Goal: Task Accomplishment & Management: Complete application form

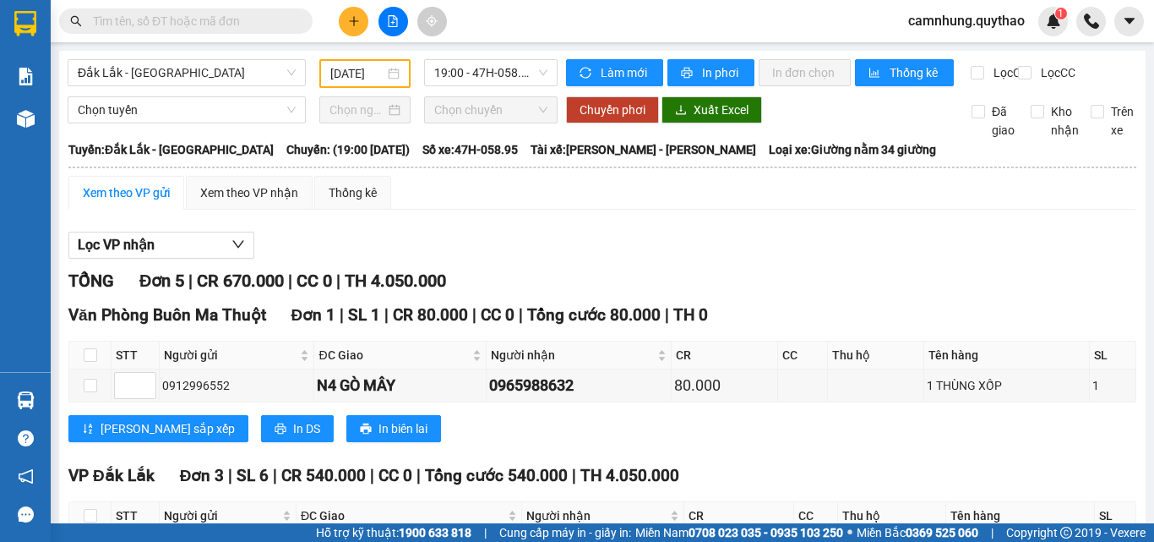
scroll to position [366, 0]
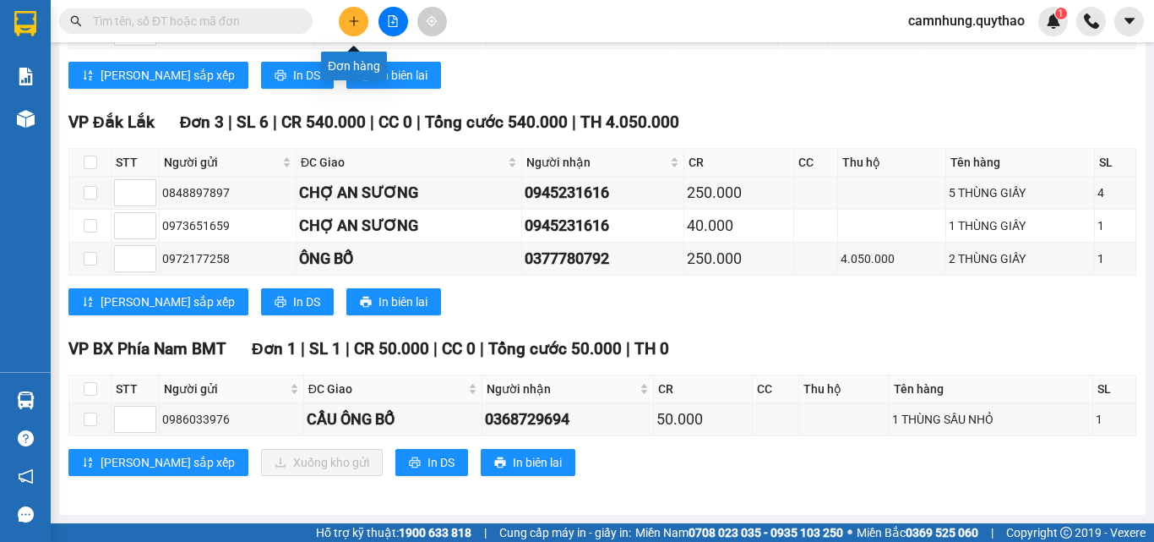
click at [351, 18] on icon "plus" at bounding box center [354, 21] width 12 height 12
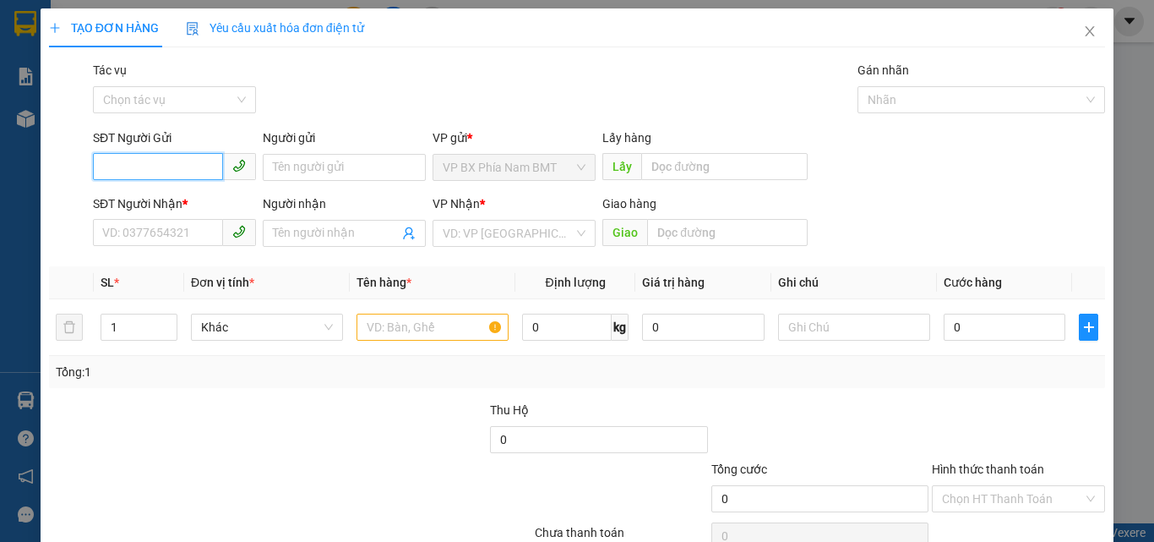
click at [135, 162] on input "SĐT Người Gửi" at bounding box center [158, 166] width 130 height 27
type input "0915158220"
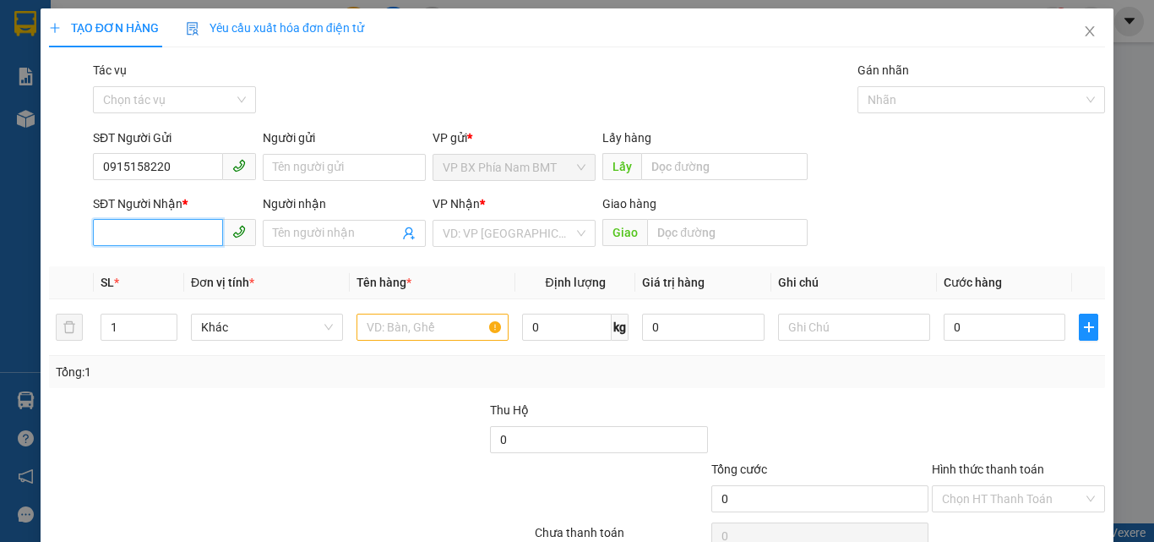
click at [139, 240] on input "SĐT Người Nhận *" at bounding box center [158, 232] width 130 height 27
type input "0946960778"
click at [513, 234] on input "search" at bounding box center [508, 233] width 131 height 25
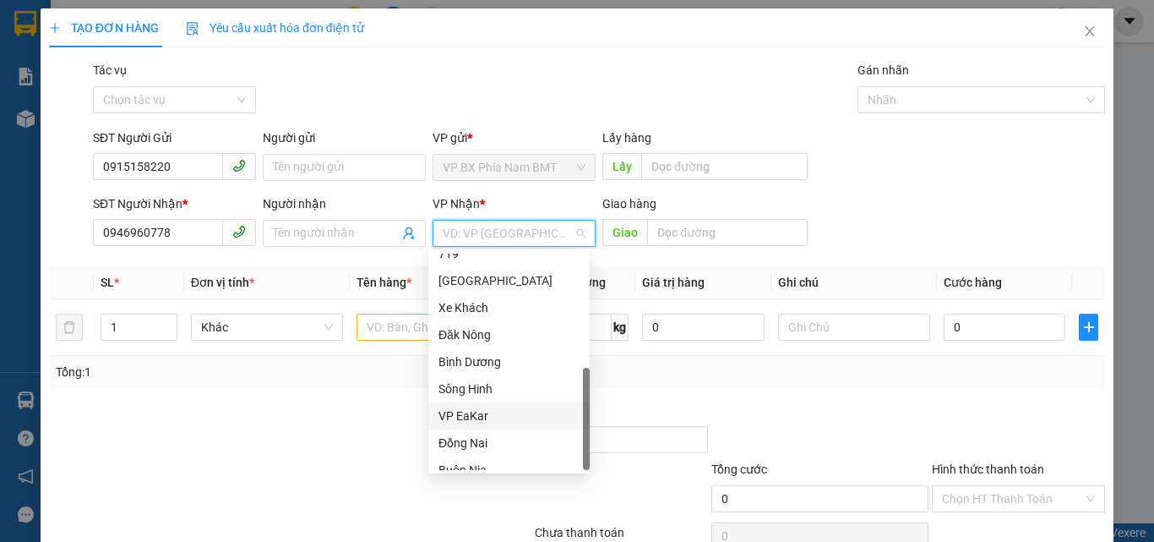
scroll to position [352, 0]
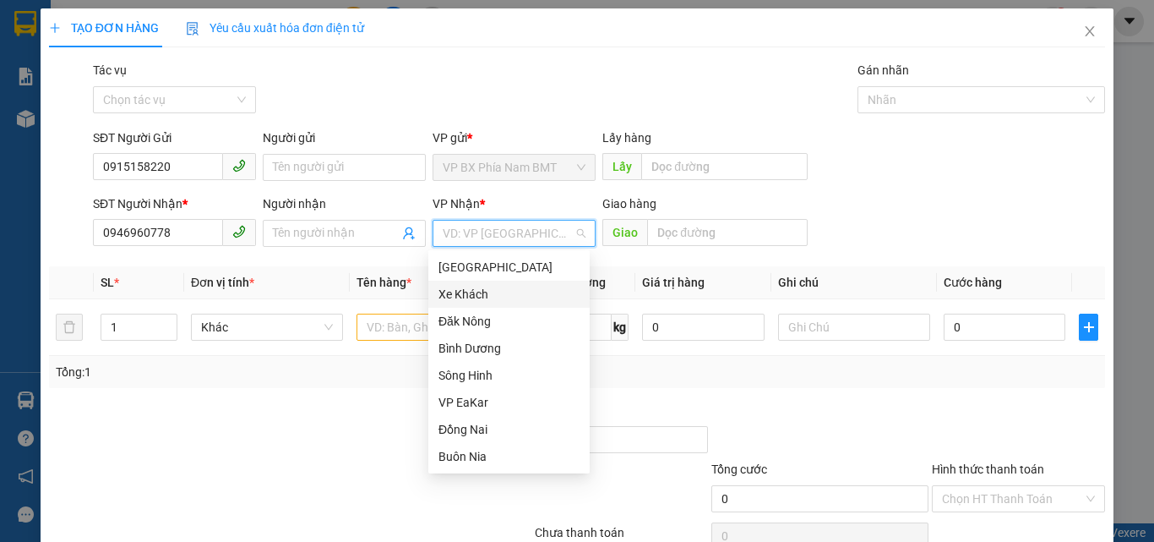
click at [483, 292] on div "Xe Khách" at bounding box center [509, 294] width 141 height 19
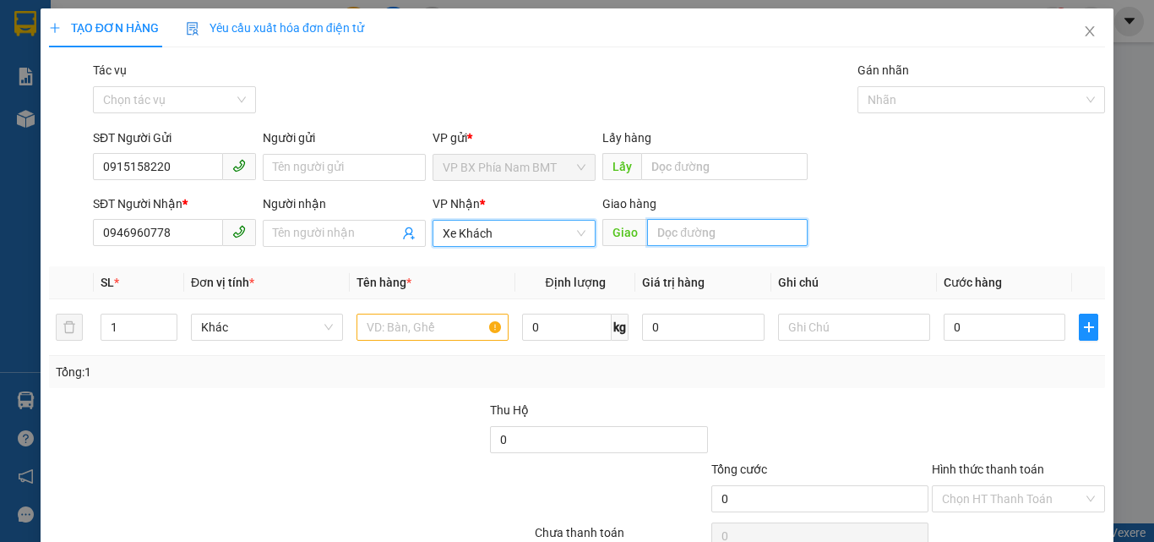
click at [668, 231] on input "text" at bounding box center [727, 232] width 161 height 27
type input "BX LONG AN"
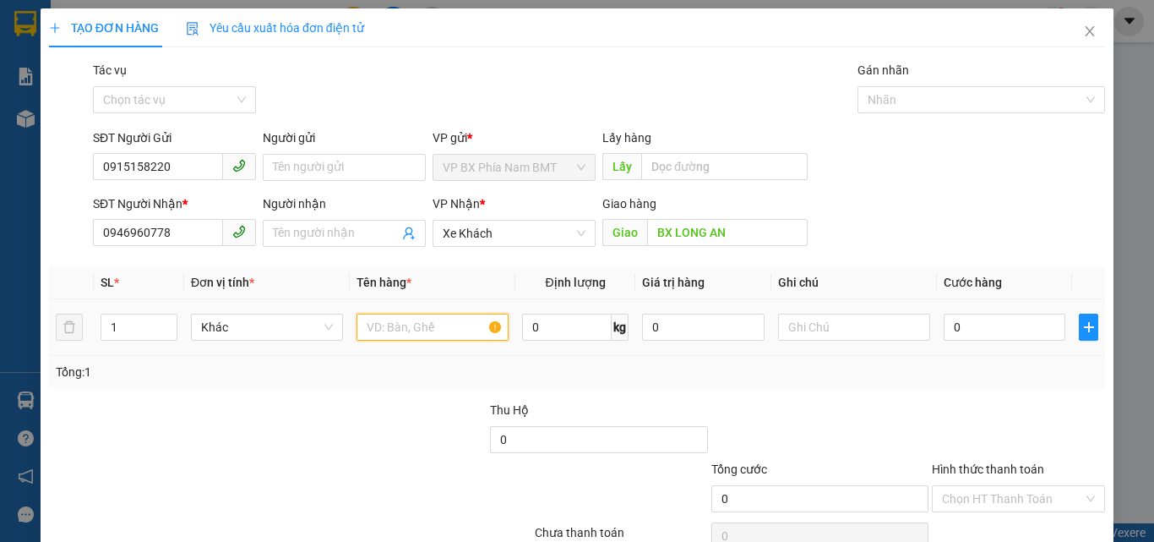
click at [400, 321] on input "text" at bounding box center [433, 327] width 152 height 27
type input "1 THÙNG XỐP + 1 THÙNG GIẤY"
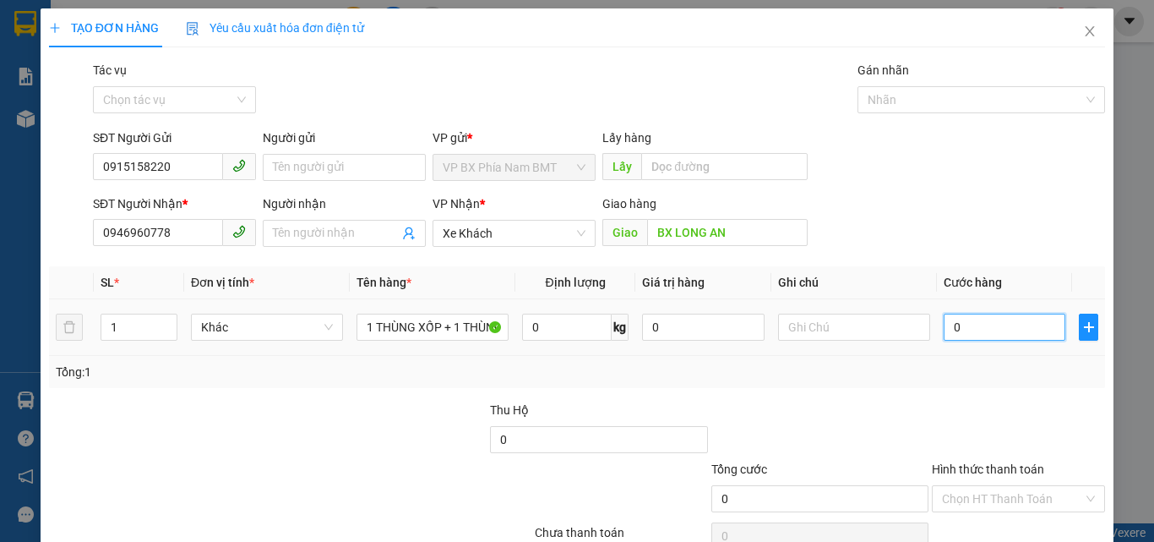
click at [957, 332] on input "0" at bounding box center [1005, 327] width 122 height 27
type input "9"
type input "90"
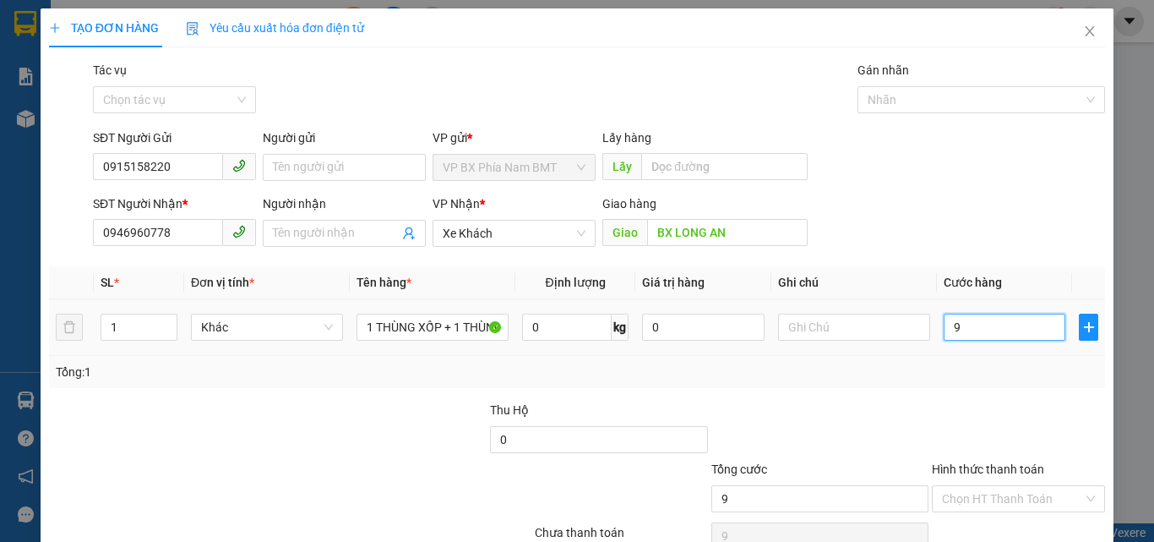
type input "90"
type input "900"
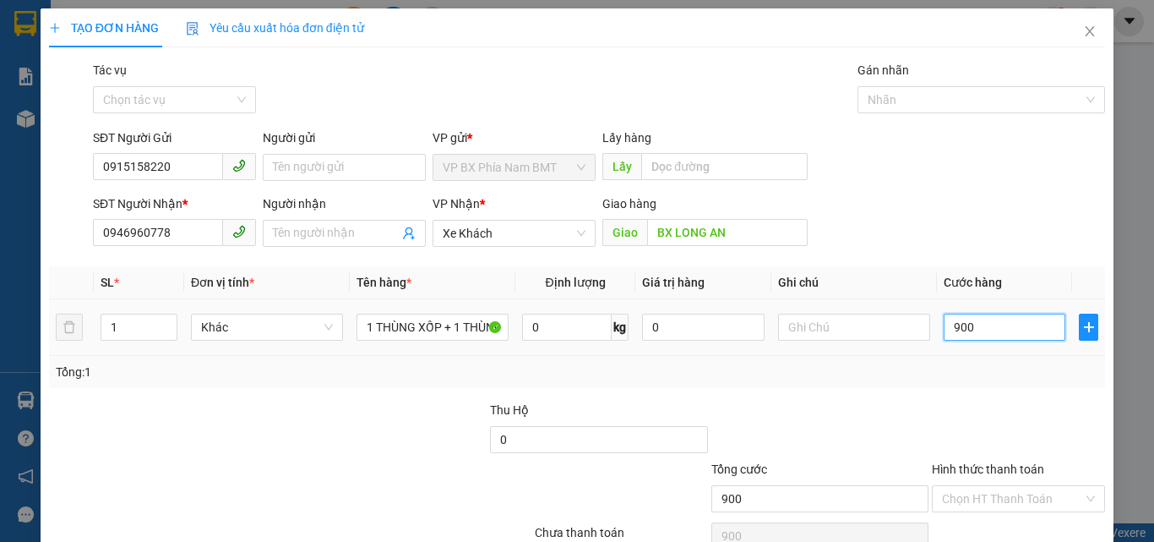
type input "9.000"
type input "90.000"
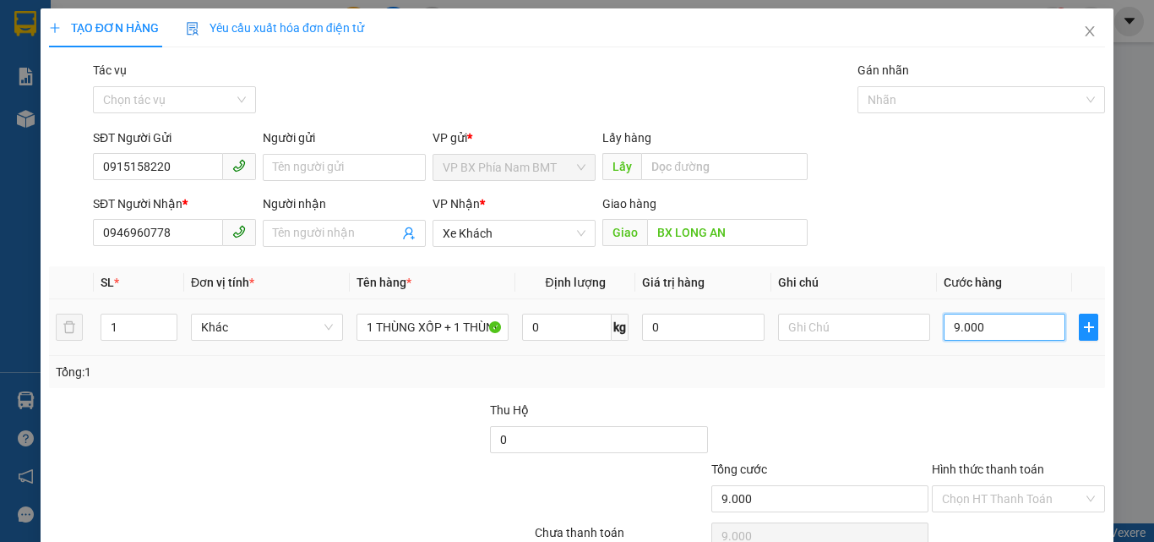
type input "90.000"
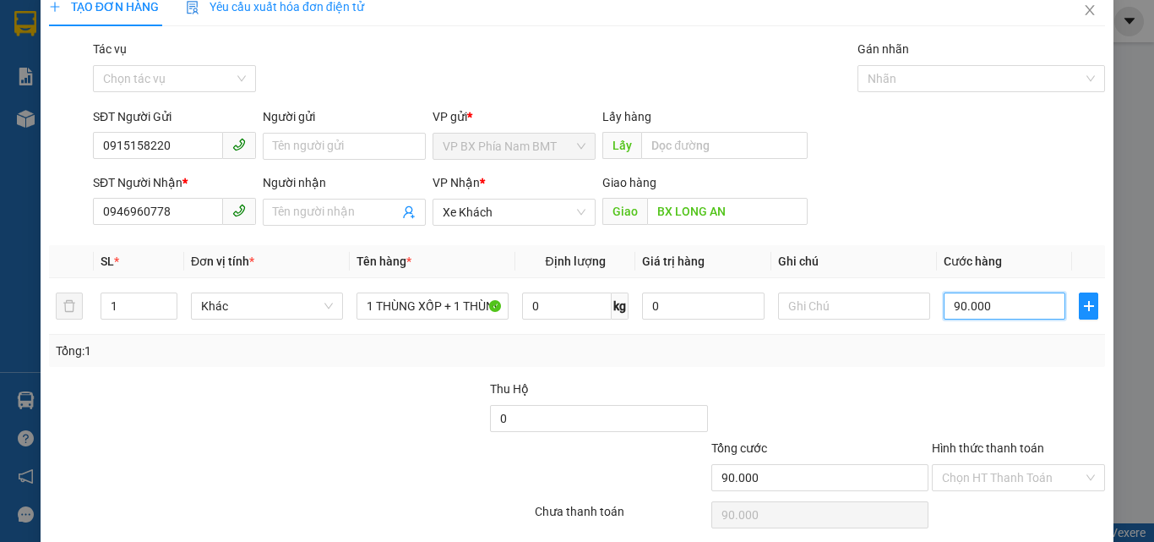
scroll to position [84, 0]
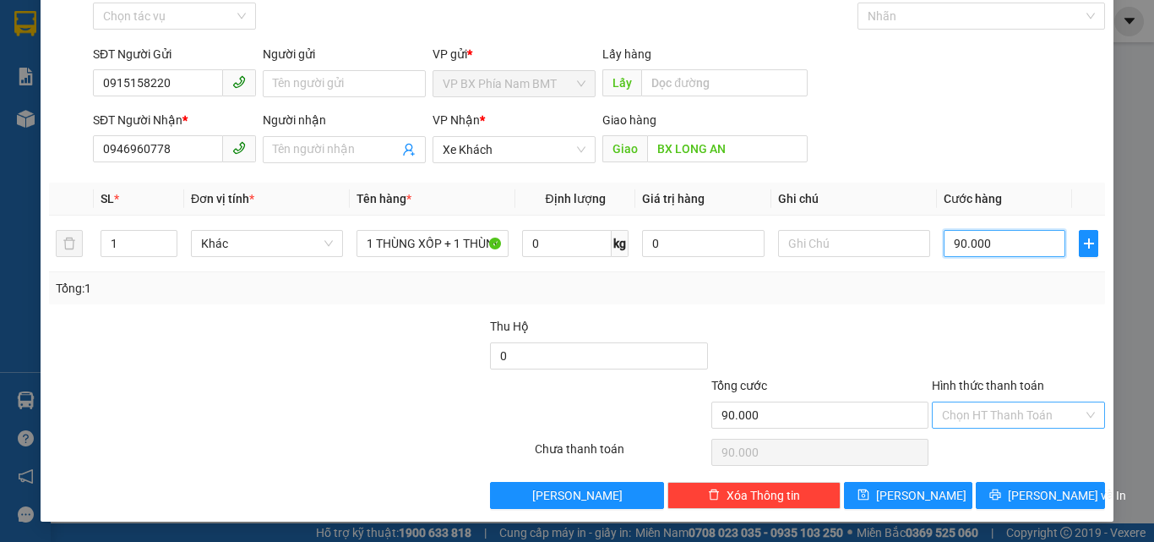
type input "90.000"
click at [995, 406] on input "Hình thức thanh toán" at bounding box center [1012, 414] width 141 height 25
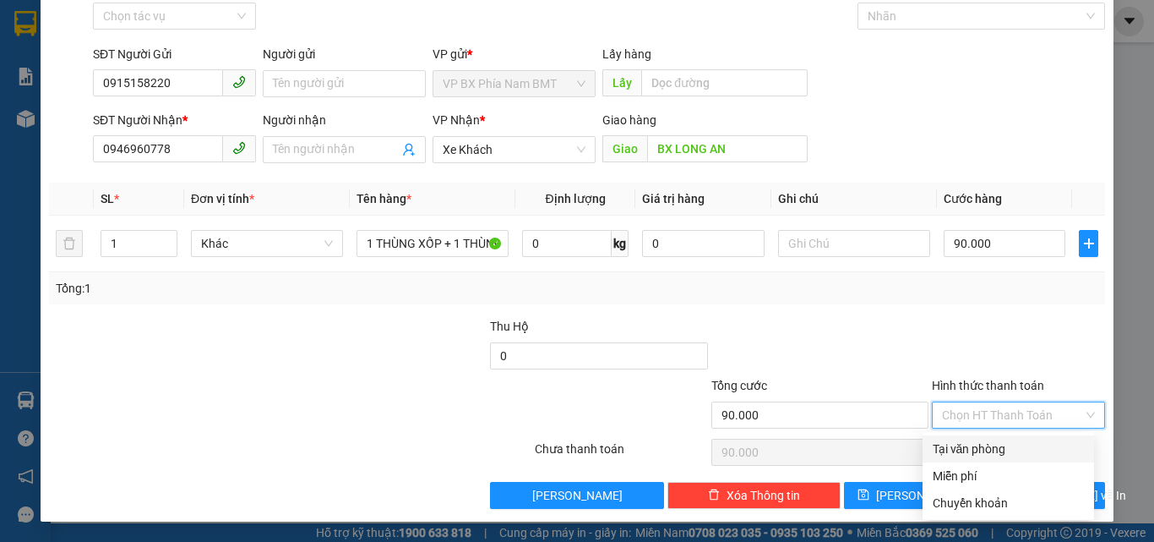
click at [996, 445] on div "Tại văn phòng" at bounding box center [1008, 448] width 151 height 19
type input "0"
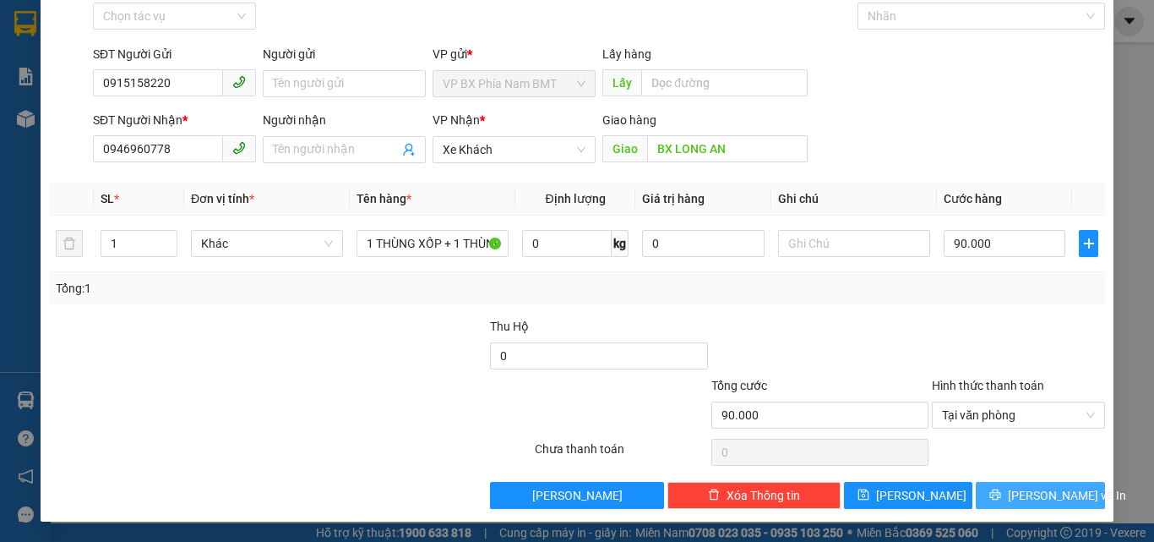
click at [1039, 491] on span "[PERSON_NAME] và In" at bounding box center [1067, 495] width 118 height 19
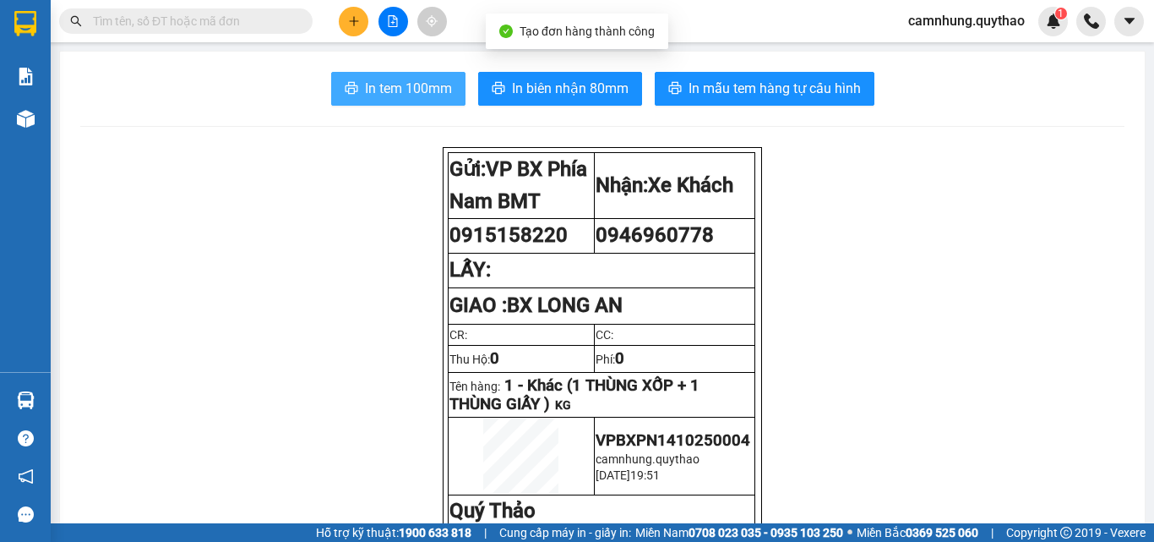
click at [367, 88] on span "In tem 100mm" at bounding box center [408, 88] width 87 height 21
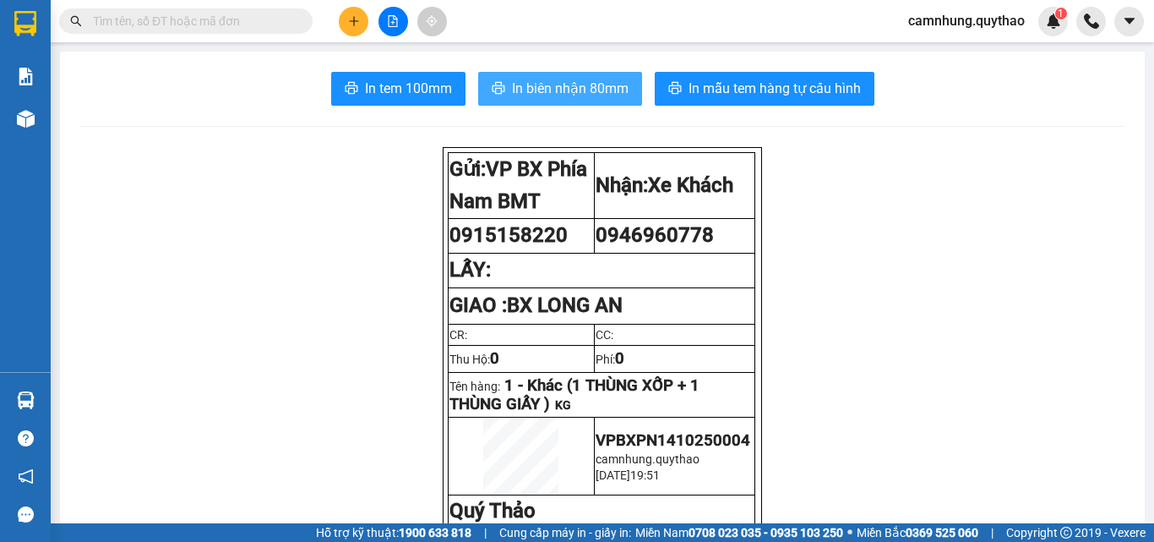
click at [514, 76] on button "In biên nhận 80mm" at bounding box center [560, 89] width 164 height 34
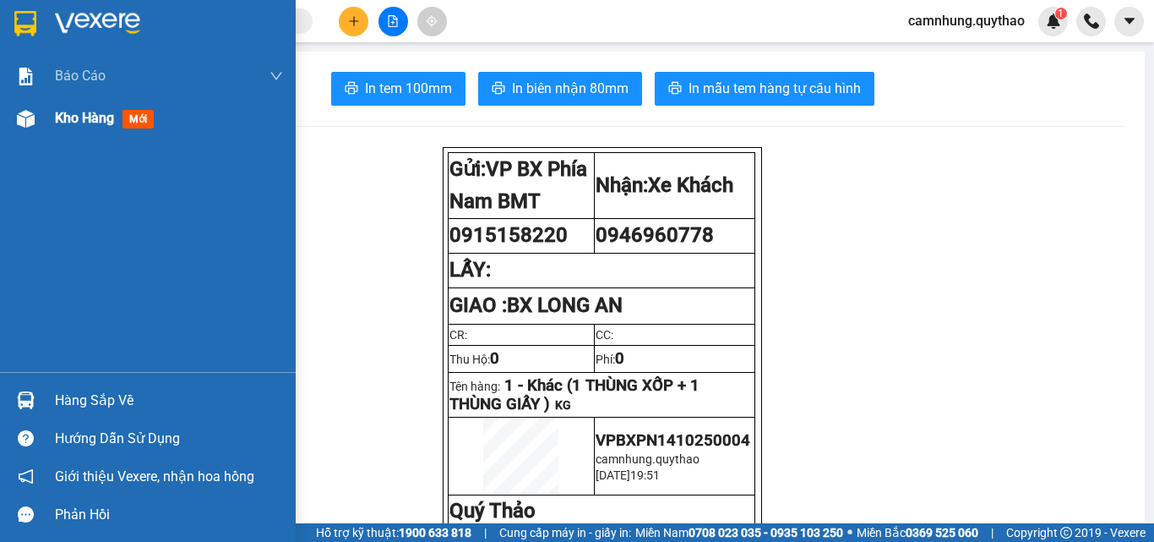
click at [61, 104] on div "Kho hàng mới" at bounding box center [169, 118] width 228 height 42
